Goal: Task Accomplishment & Management: Complete application form

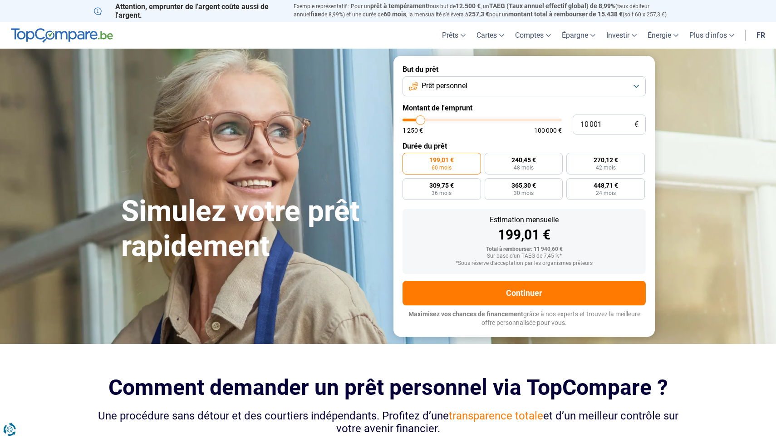
click at [472, 79] on button "Prêt personnel" at bounding box center [524, 86] width 243 height 20
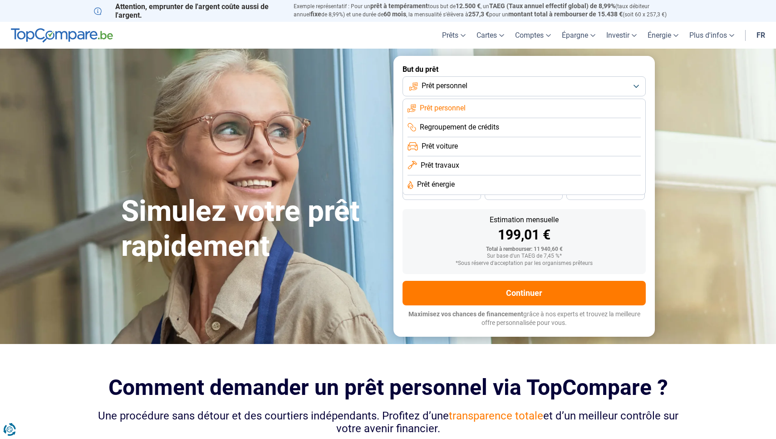
click at [462, 187] on li "Prêt énergie" at bounding box center [524, 184] width 233 height 19
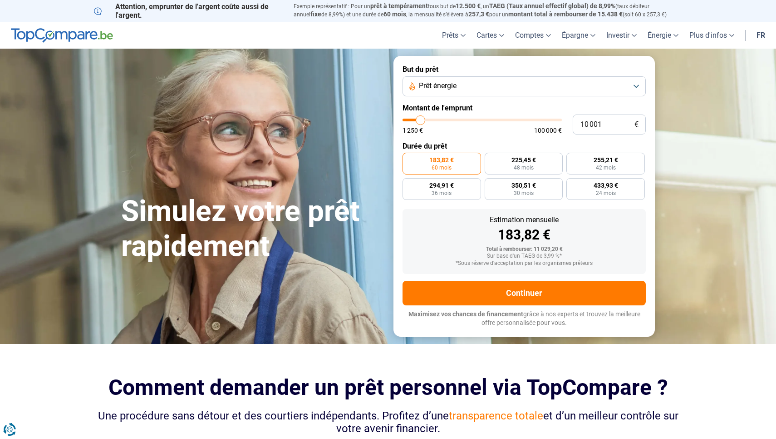
click at [439, 86] on span "Prêt énergie" at bounding box center [438, 86] width 38 height 10
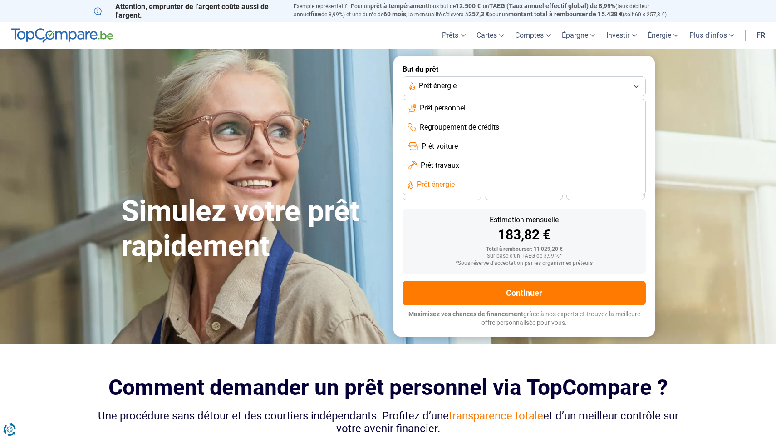
click at [439, 100] on li "Prêt personnel" at bounding box center [524, 108] width 233 height 19
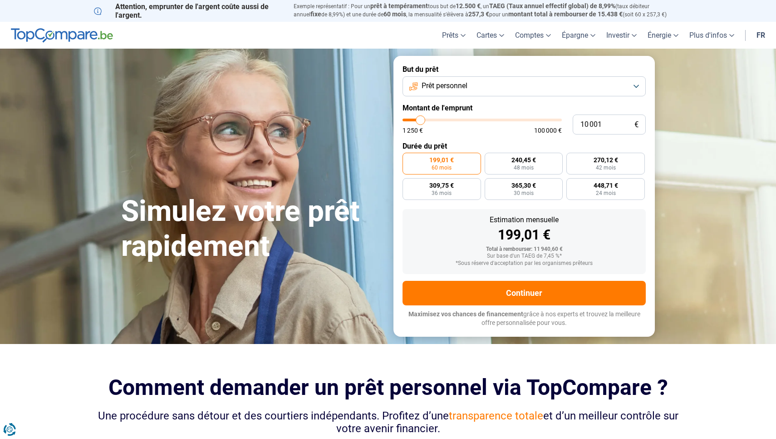
click at [443, 93] on button "Prêt personnel" at bounding box center [524, 86] width 243 height 20
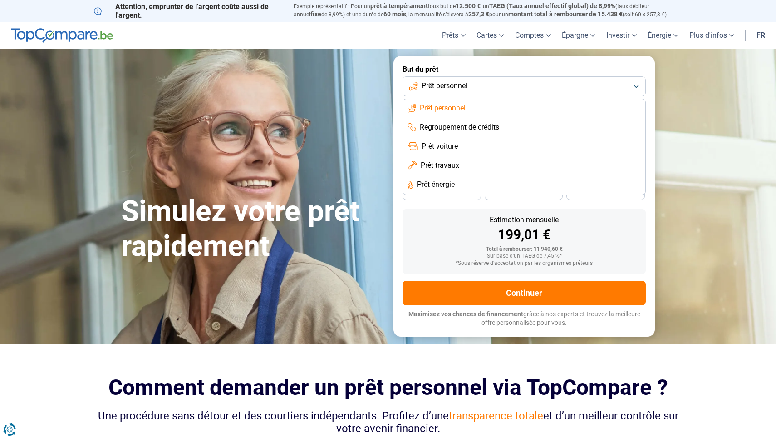
click at [440, 182] on span "Prêt énergie" at bounding box center [436, 184] width 38 height 10
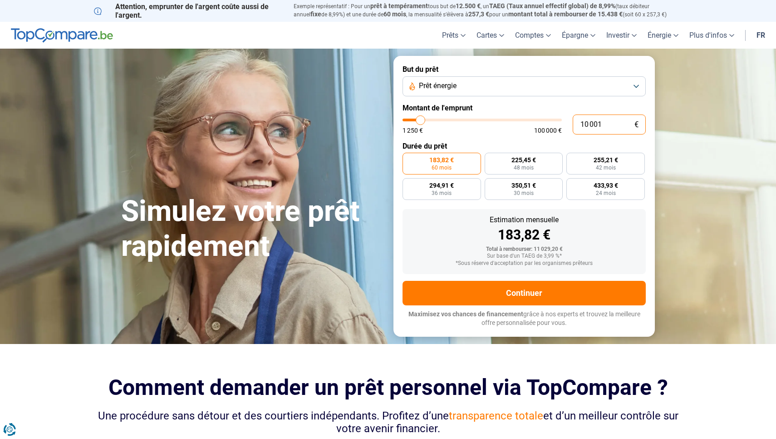
click at [591, 119] on input "10 001" at bounding box center [609, 124] width 73 height 20
type input "4"
type input "1250"
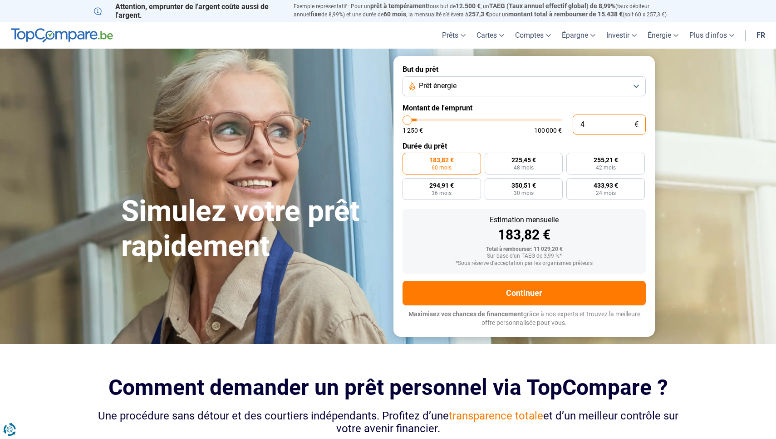
type input "45"
type input "1250"
type input "450"
type input "1250"
type input "4 500"
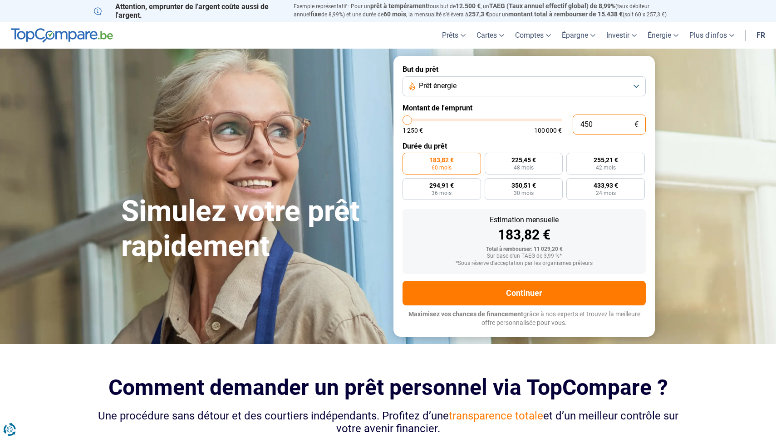
type input "4500"
type input "45 000"
type input "45000"
radio input "false"
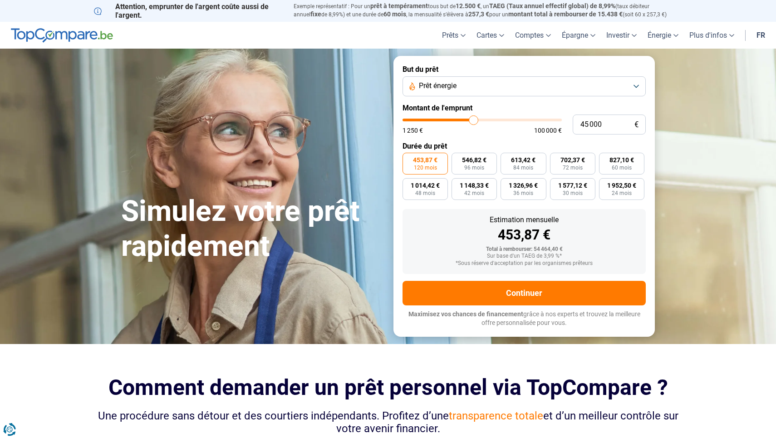
click at [563, 140] on form "But du prêt Prêt énergie Montant de l'emprunt 45 000 € 1 250 € 100 000 € Durée …" at bounding box center [524, 196] width 261 height 280
click at [518, 161] on span "613,42 €" at bounding box center [523, 160] width 25 height 6
click at [507, 158] on input "613,42 € 84 mois" at bounding box center [504, 156] width 6 height 6
radio input "true"
click at [591, 124] on input "45 000" at bounding box center [609, 124] width 73 height 20
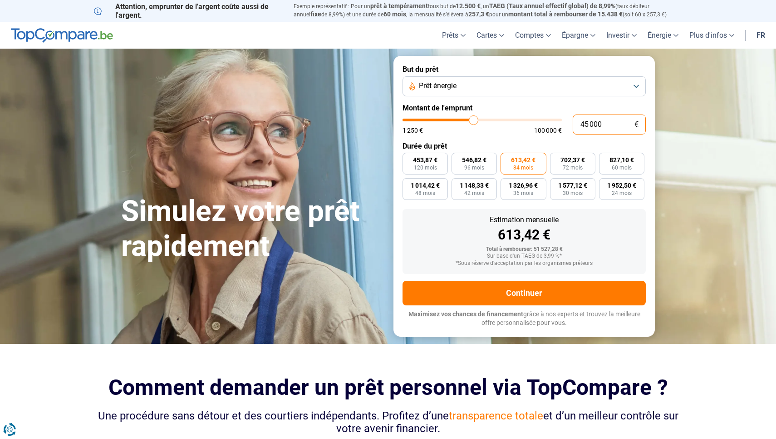
click at [591, 124] on input "45 000" at bounding box center [609, 124] width 73 height 20
type input "4"
type input "1250"
type input "40"
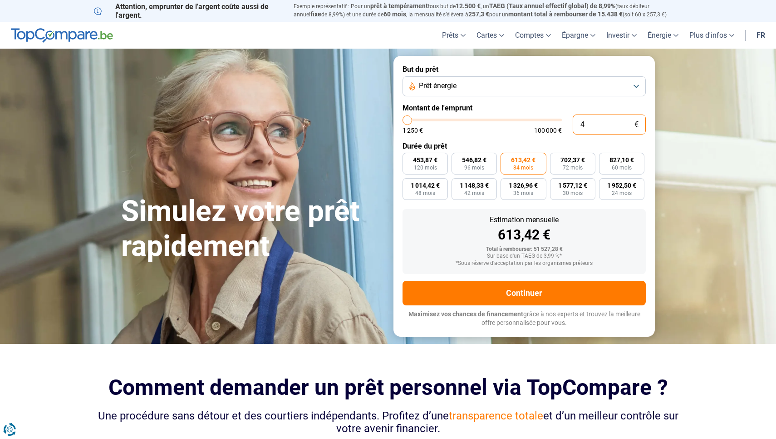
type input "1250"
type input "400"
type input "1250"
type input "4 000"
type input "4000"
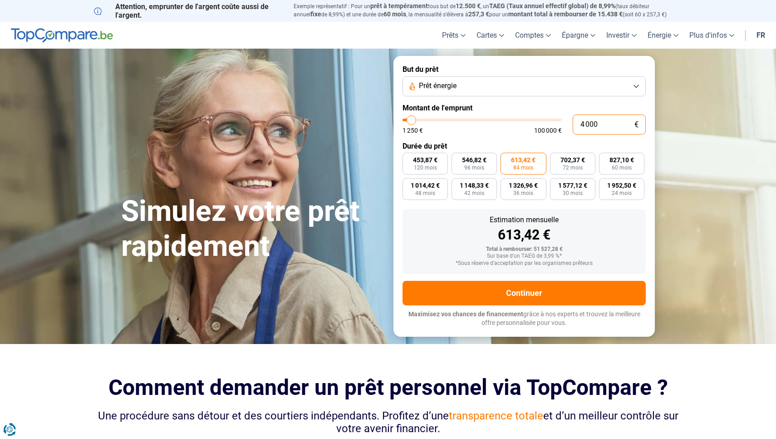
type input "40 000"
type input "40000"
radio input "true"
click at [581, 113] on form "But du prêt Prêt énergie Montant de l'emprunt 40 000 € 1 250 € 100 000 € Durée …" at bounding box center [524, 196] width 261 height 280
click at [575, 107] on label "Montant de l'emprunt" at bounding box center [524, 108] width 243 height 9
